Goal: Task Accomplishment & Management: Manage account settings

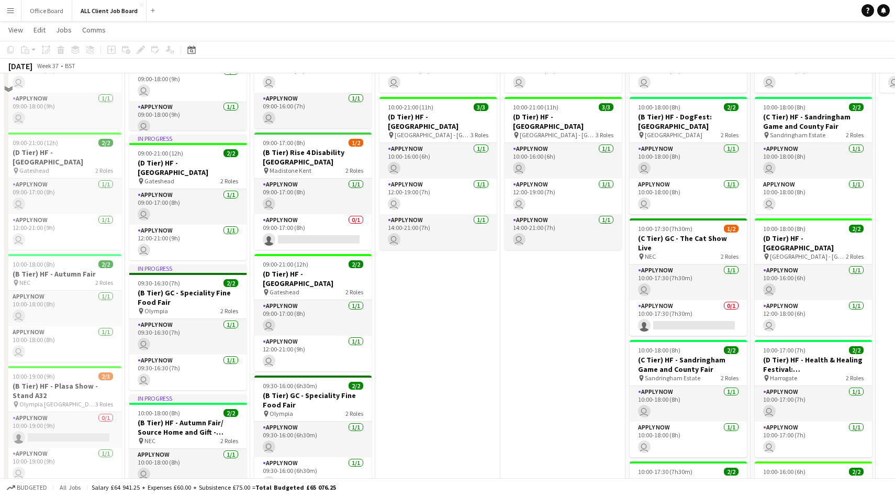
scroll to position [2716, 0]
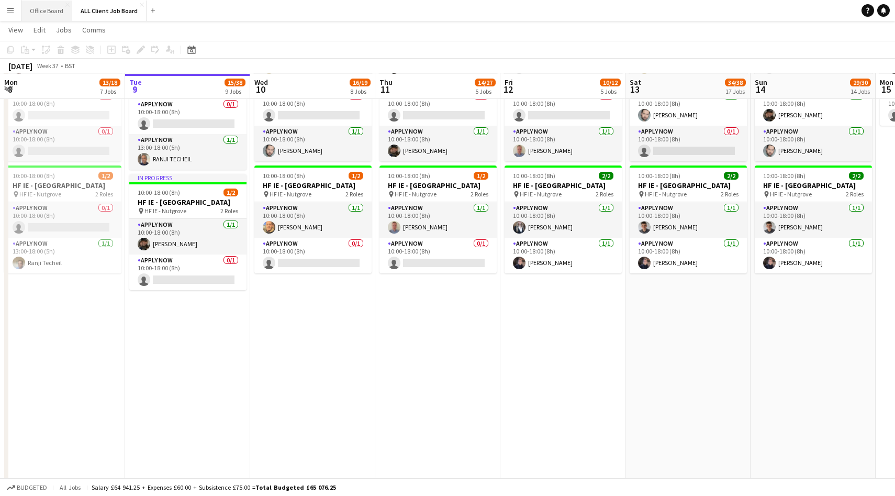
click at [49, 14] on button "Office Board Close" at bounding box center [46, 11] width 51 height 20
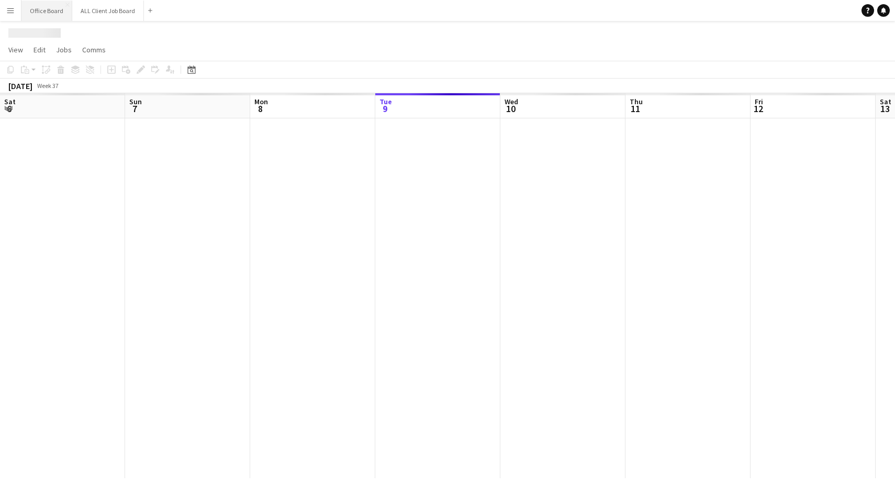
scroll to position [0, 250]
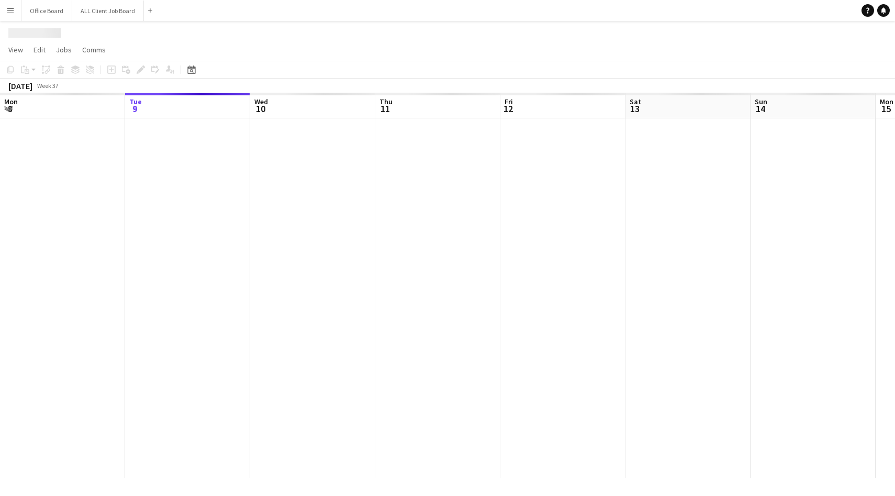
click at [1, 13] on button "Menu" at bounding box center [10, 10] width 21 height 21
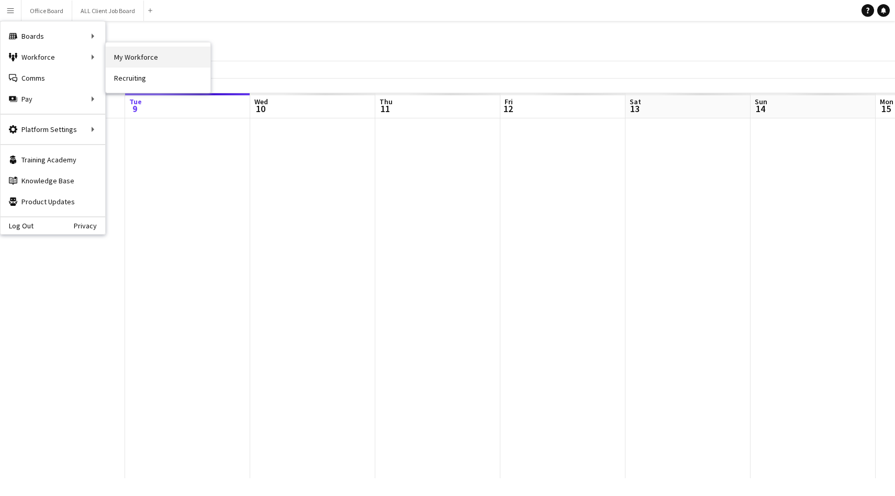
click at [136, 64] on link "My Workforce" at bounding box center [158, 57] width 105 height 21
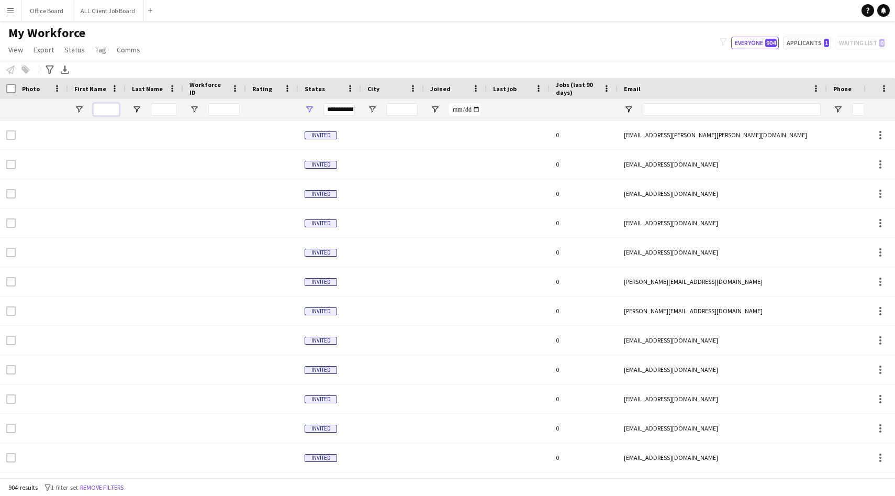
click at [99, 107] on input "First Name Filter Input" at bounding box center [106, 109] width 26 height 13
type input "*****"
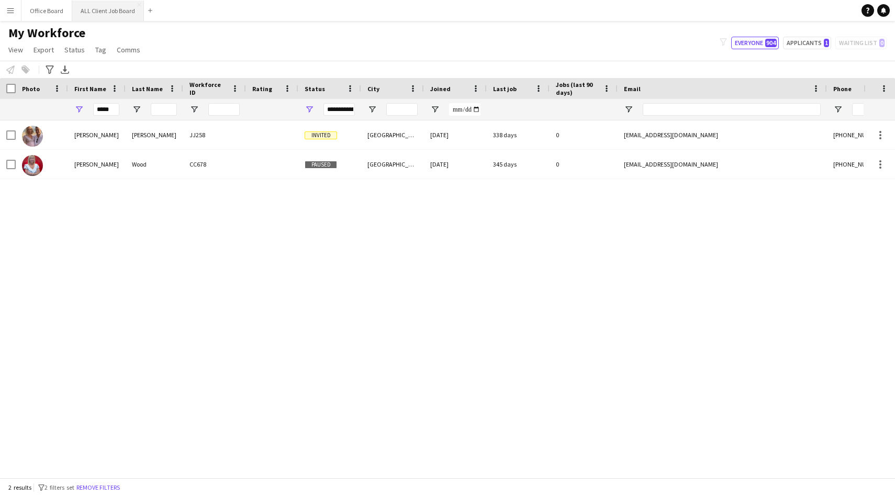
click at [104, 15] on button "ALL Client Job Board Close" at bounding box center [108, 11] width 72 height 20
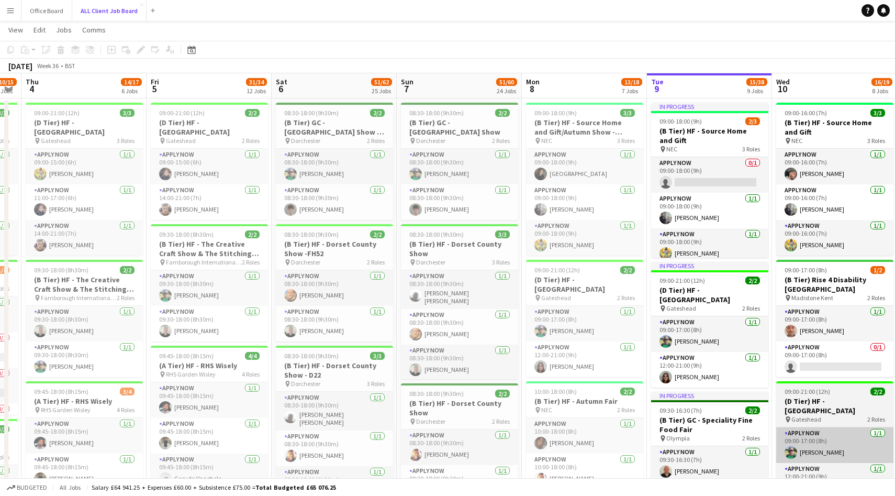
scroll to position [0, 220]
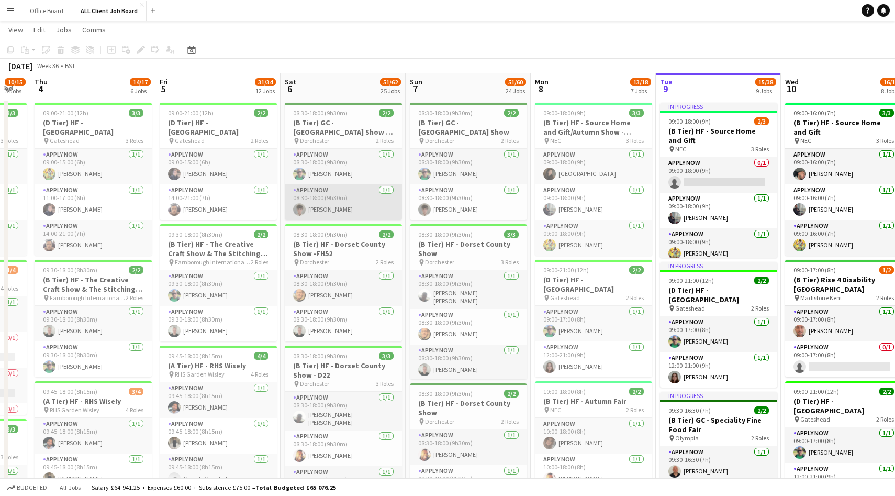
click at [298, 210] on app-user-avatar at bounding box center [299, 209] width 13 height 13
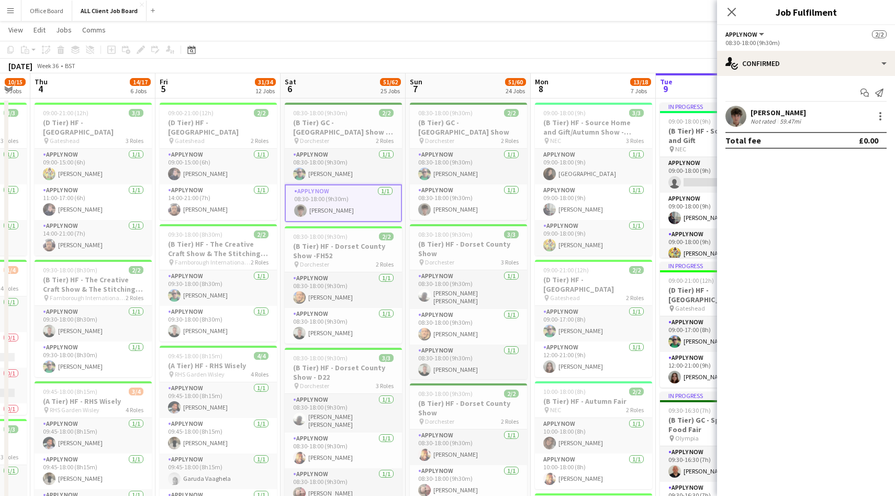
click at [734, 120] on app-user-avatar at bounding box center [735, 116] width 21 height 21
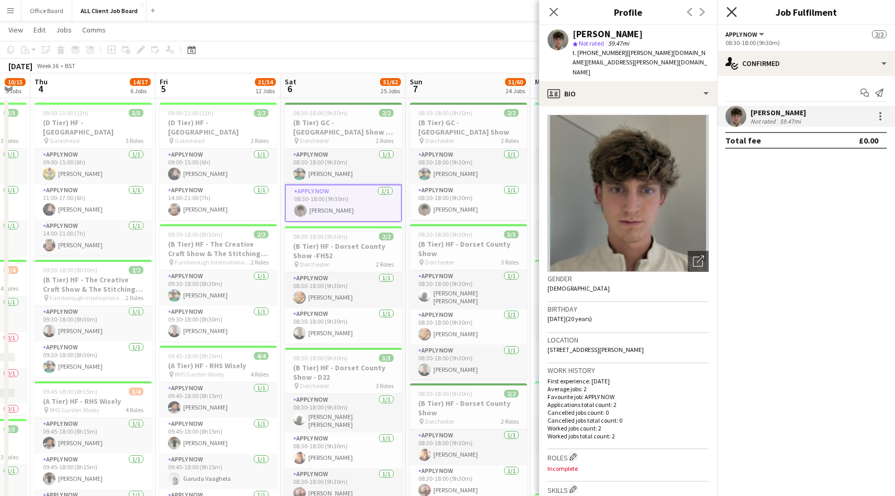
click at [730, 9] on icon "Close pop-in" at bounding box center [731, 12] width 10 height 10
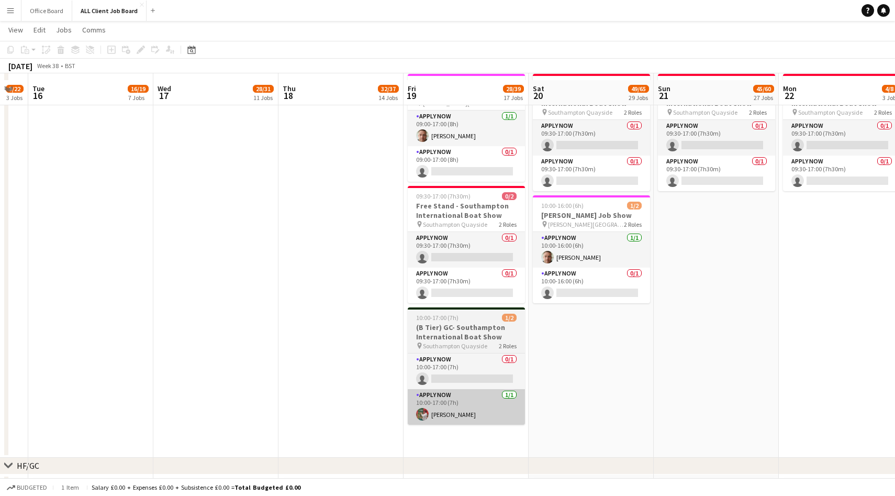
scroll to position [55, 0]
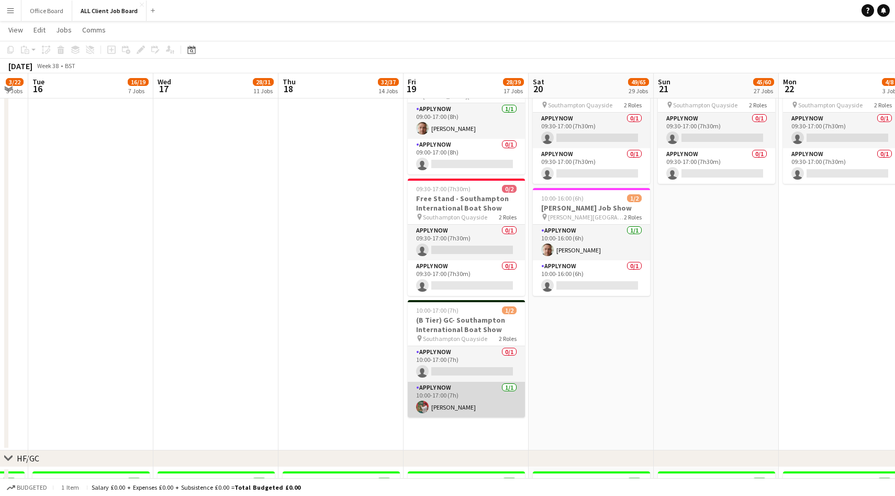
click at [471, 401] on app-card-role "APPLY NOW [DATE] 10:00-17:00 (7h) [PERSON_NAME]" at bounding box center [466, 399] width 117 height 36
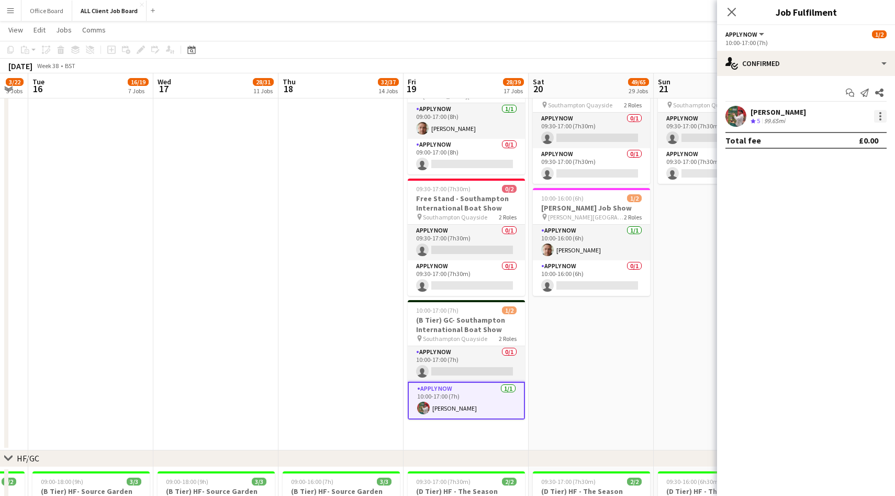
click at [881, 115] on div at bounding box center [880, 116] width 13 height 13
click at [828, 231] on span "Remove" at bounding box center [828, 235] width 31 height 9
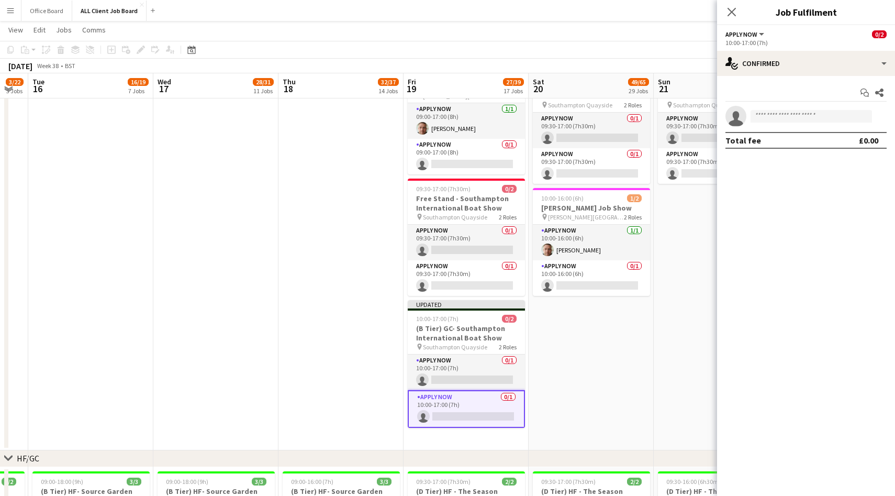
drag, startPoint x: 731, startPoint y: 16, endPoint x: 751, endPoint y: 20, distance: 20.3
click at [731, 16] on icon "Close pop-in" at bounding box center [731, 12] width 8 height 8
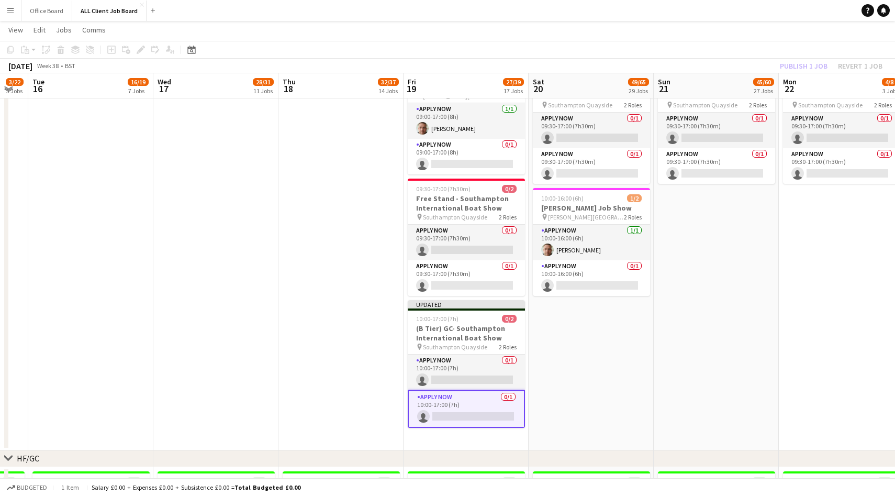
click at [791, 61] on div "Publish 1 job Revert 1 job" at bounding box center [831, 66] width 128 height 14
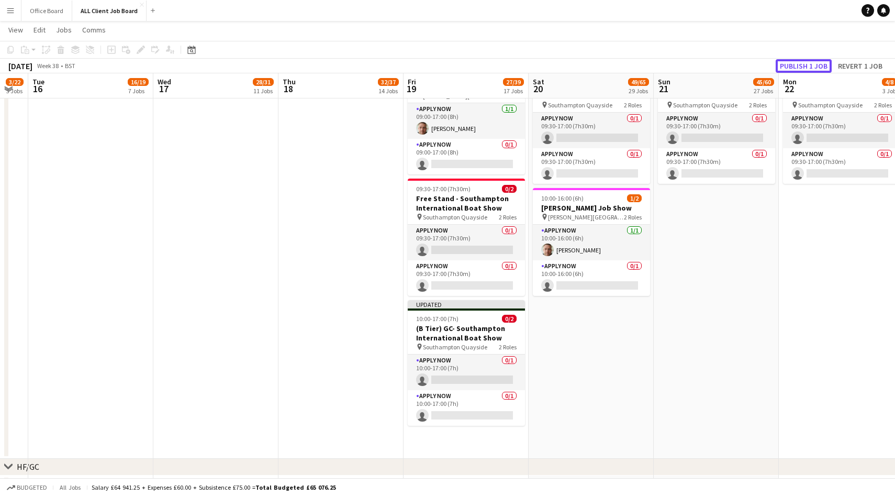
click at [791, 61] on button "Publish 1 job" at bounding box center [803, 66] width 56 height 14
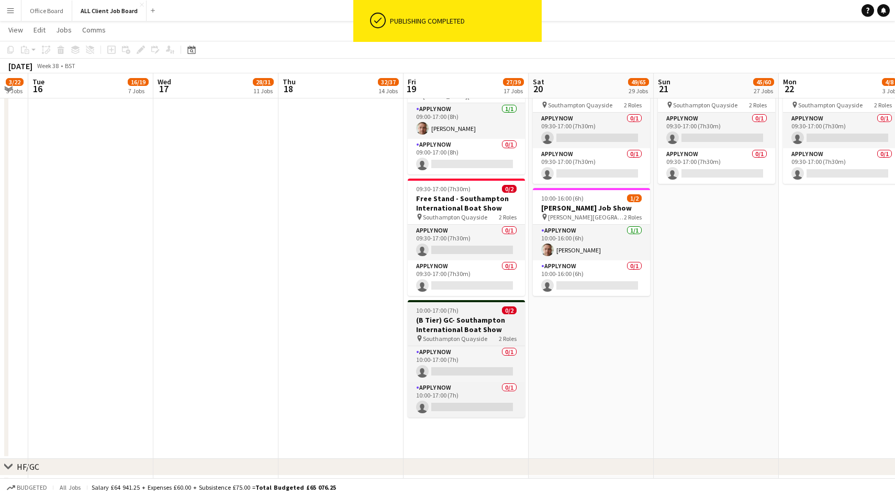
click at [469, 322] on h3 "(B Tier) GC- Southampton International Boat Show" at bounding box center [466, 324] width 117 height 19
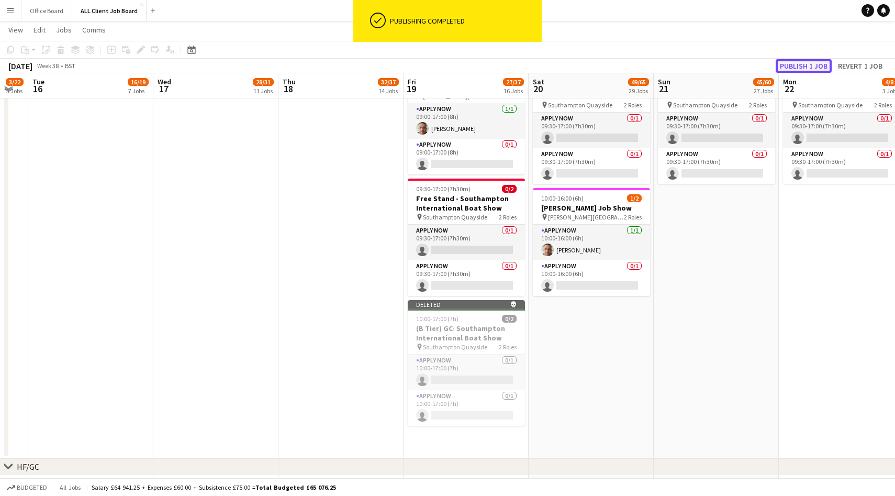
click at [809, 63] on button "Publish 1 job" at bounding box center [803, 66] width 56 height 14
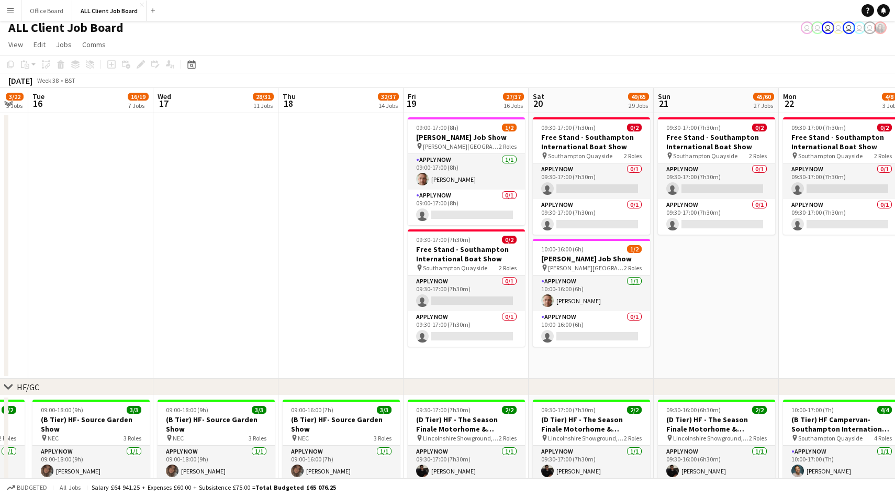
scroll to position [0, 0]
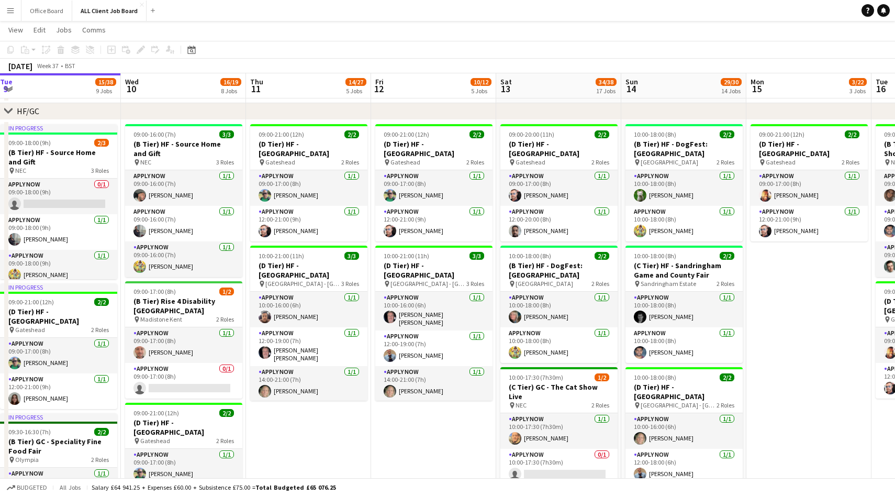
scroll to position [0, 380]
click at [8, 12] on app-icon "Menu" at bounding box center [10, 10] width 8 height 8
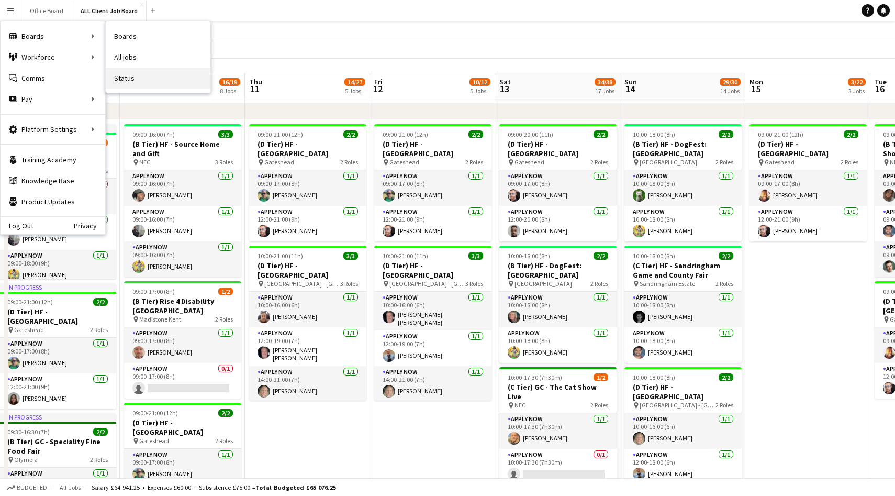
click at [137, 80] on link "Status" at bounding box center [158, 77] width 105 height 21
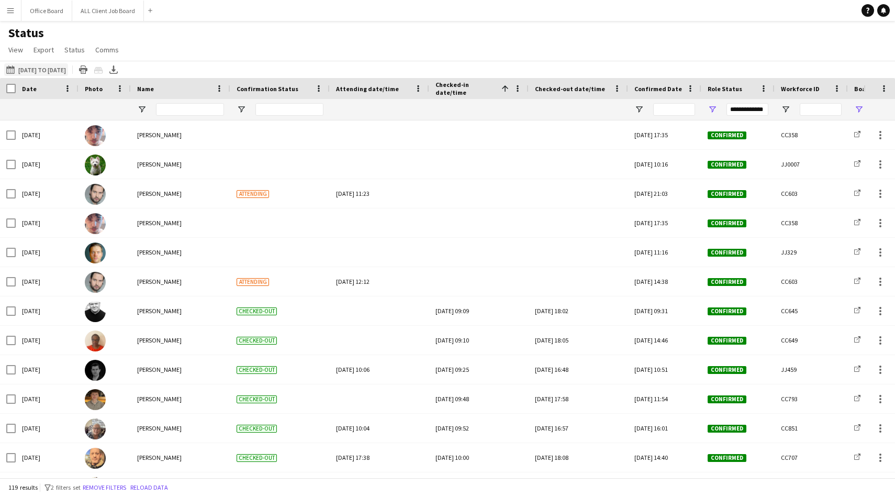
click at [35, 69] on button "09-09-2025 to 15-09-2025 25-08-2025 to 31-08-2025" at bounding box center [36, 69] width 64 height 13
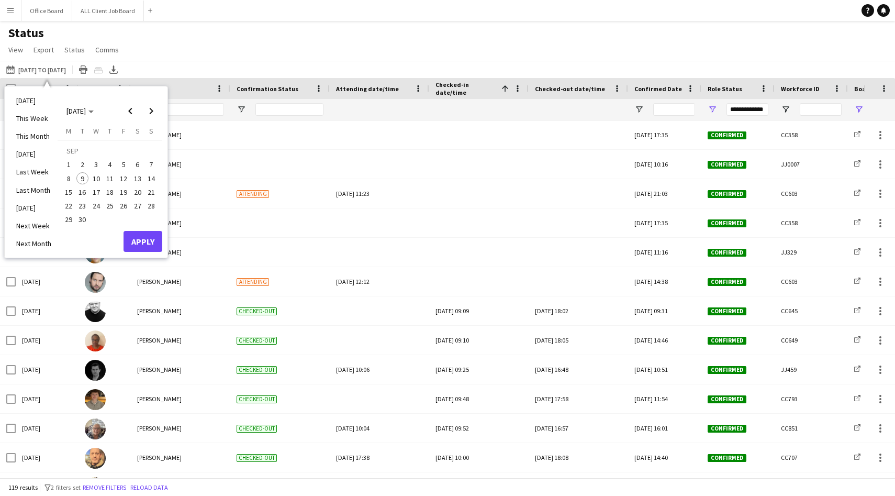
click at [72, 162] on span "1" at bounding box center [68, 165] width 13 height 13
click at [153, 164] on span "7" at bounding box center [151, 165] width 13 height 13
click at [149, 236] on button "Apply" at bounding box center [142, 241] width 39 height 21
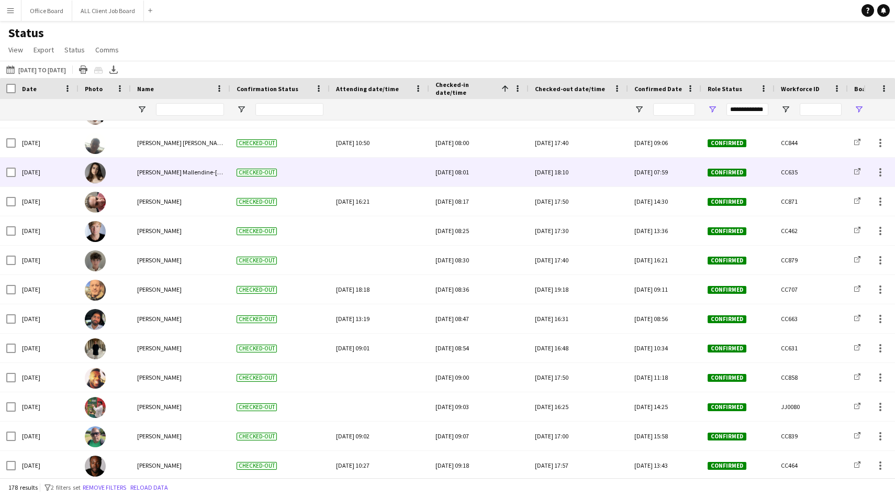
scroll to position [3783, 0]
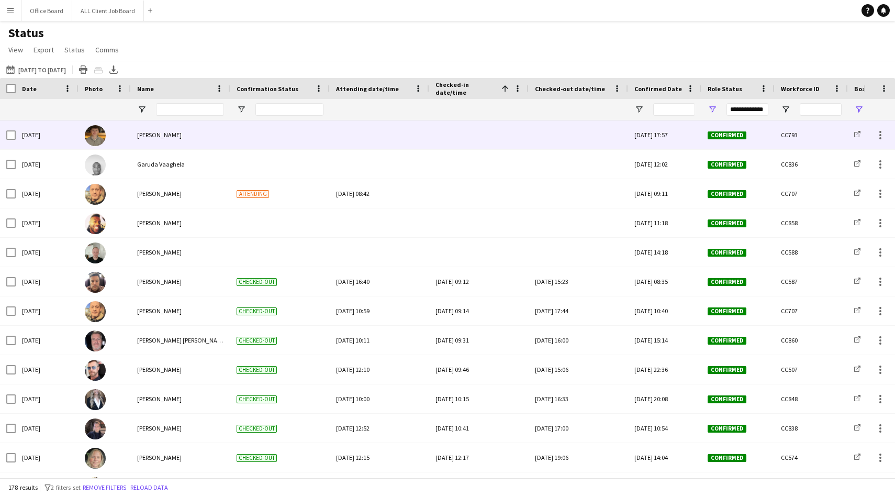
click at [93, 134] on img at bounding box center [95, 135] width 21 height 21
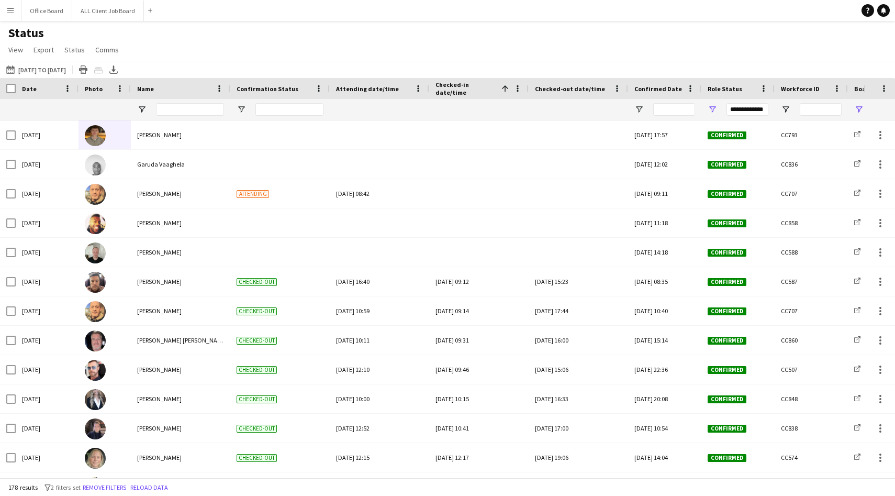
click at [505, 89] on span at bounding box center [504, 88] width 9 height 9
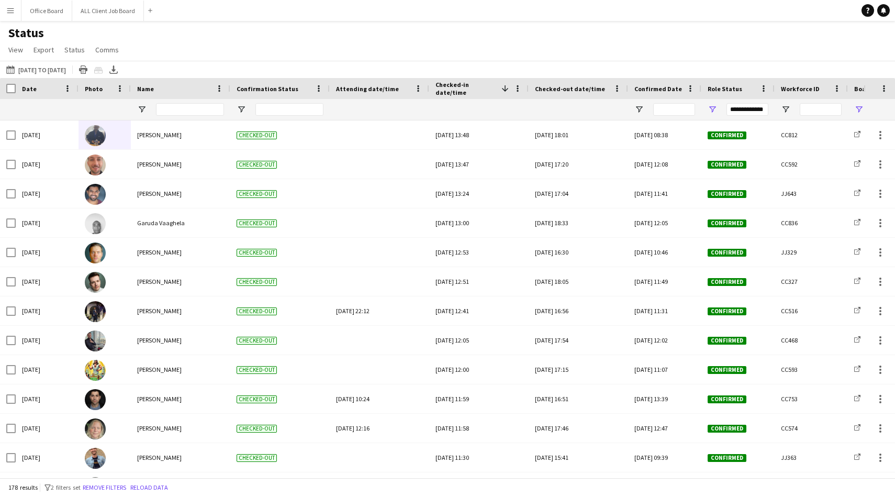
click at [503, 89] on span at bounding box center [504, 88] width 9 height 9
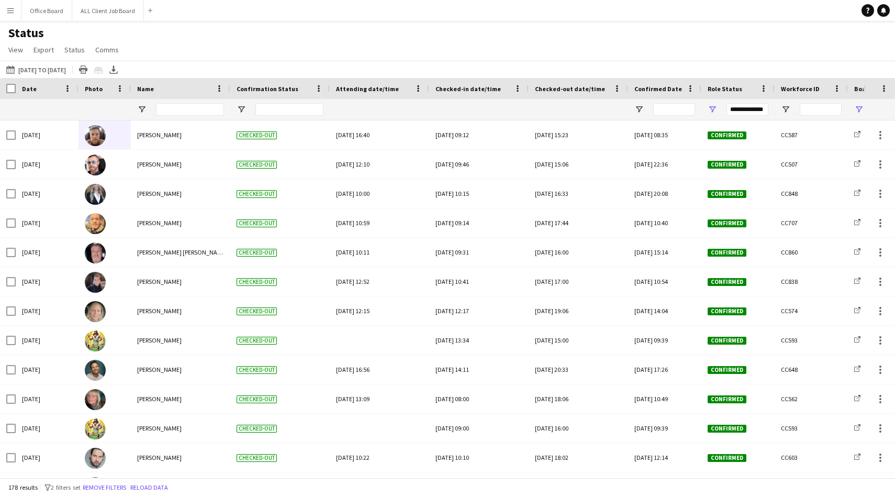
click at [411, 89] on div "Attending date/time" at bounding box center [379, 88] width 87 height 21
click at [403, 89] on div "Attending date/time" at bounding box center [373, 89] width 74 height 16
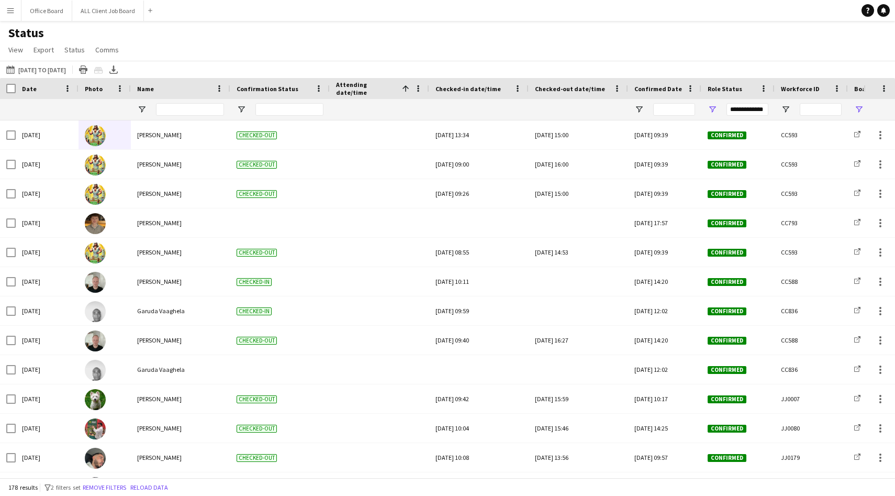
click at [55, 90] on div "Date" at bounding box center [41, 89] width 38 height 16
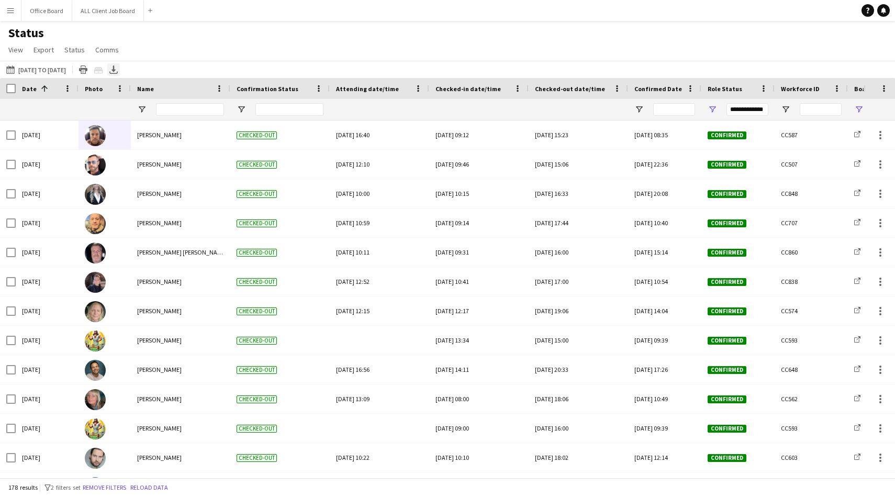
click at [118, 72] on icon "Export XLSX" at bounding box center [113, 69] width 8 height 8
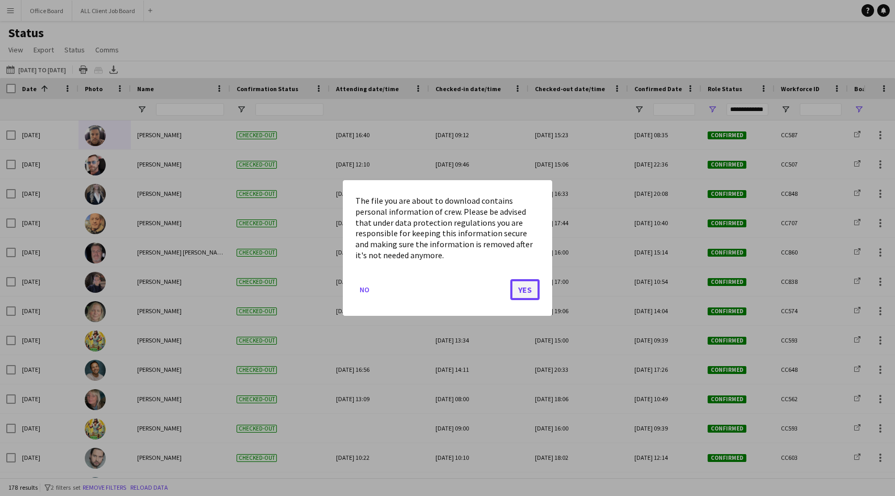
click at [530, 292] on button "Yes" at bounding box center [524, 289] width 29 height 21
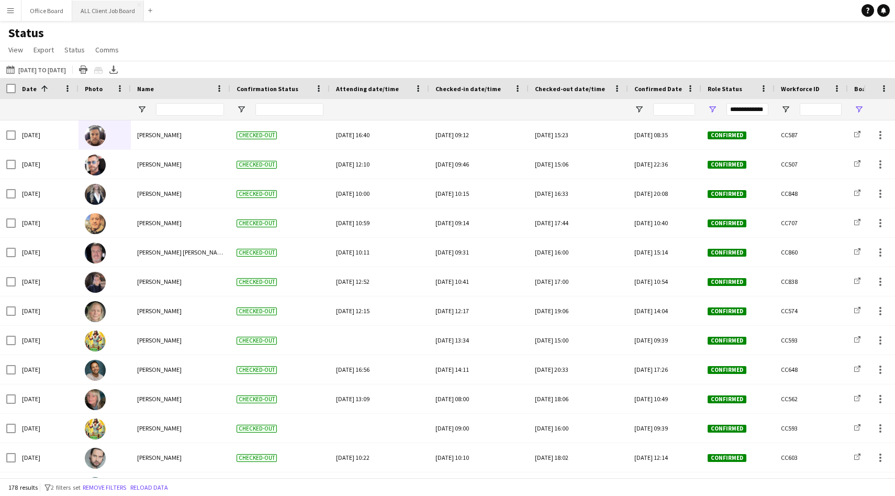
click at [111, 2] on button "ALL Client Job Board Close" at bounding box center [108, 11] width 72 height 20
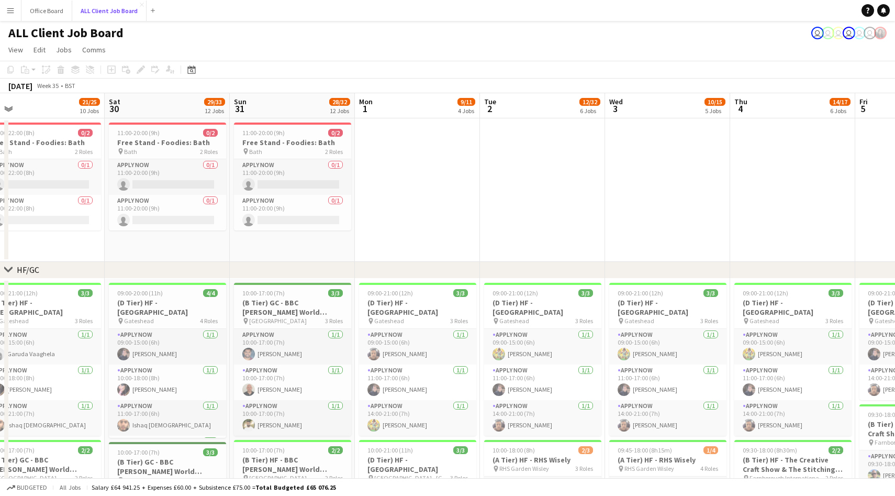
scroll to position [0, 305]
